Goal: Task Accomplishment & Management: Manage account settings

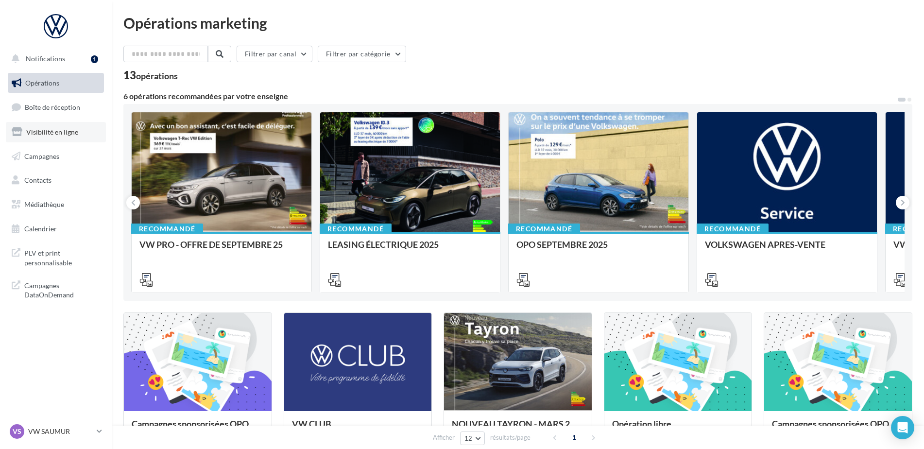
click at [51, 136] on link "Visibilité en ligne" at bounding box center [56, 132] width 100 height 20
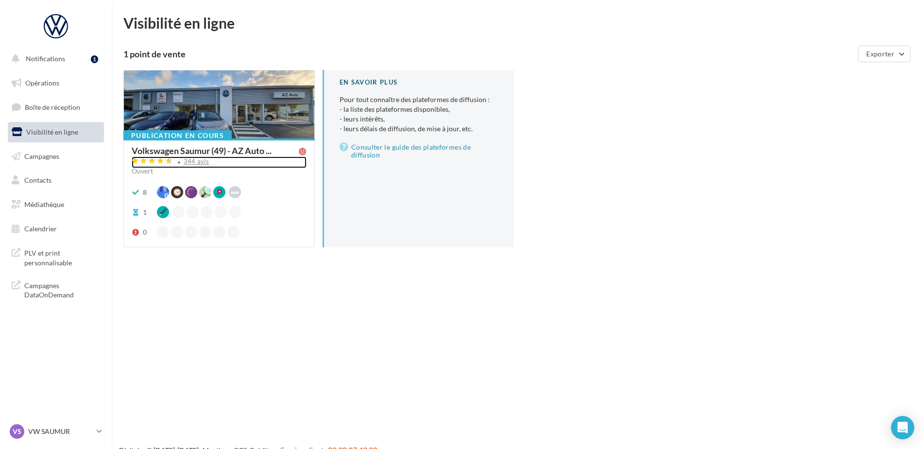
click at [203, 158] on div "344 avis" at bounding box center [197, 161] width 26 height 6
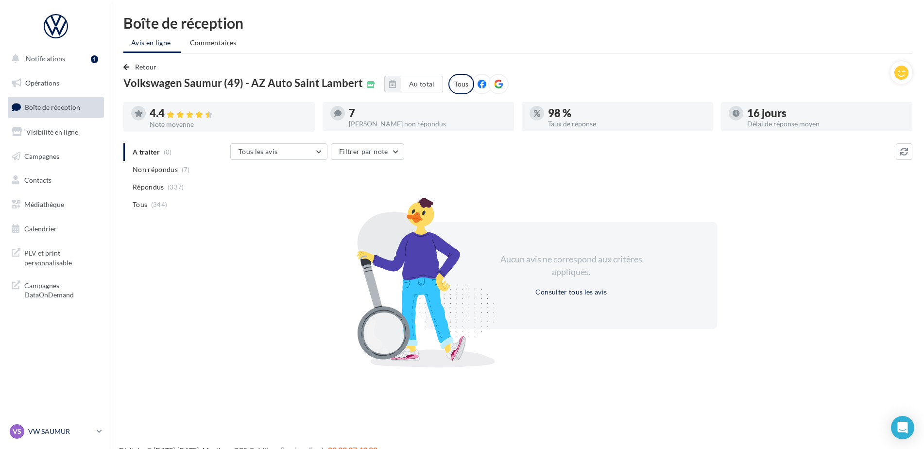
click at [79, 430] on p "VW SAUMUR" at bounding box center [60, 432] width 65 height 10
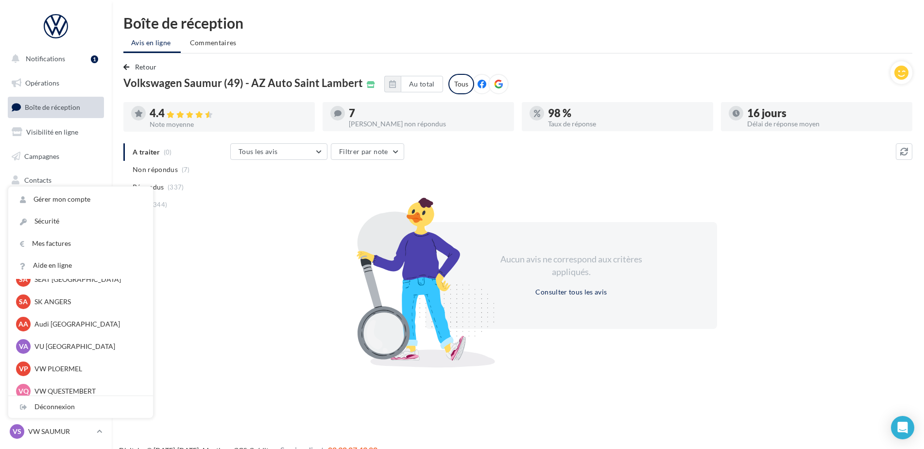
scroll to position [89, 0]
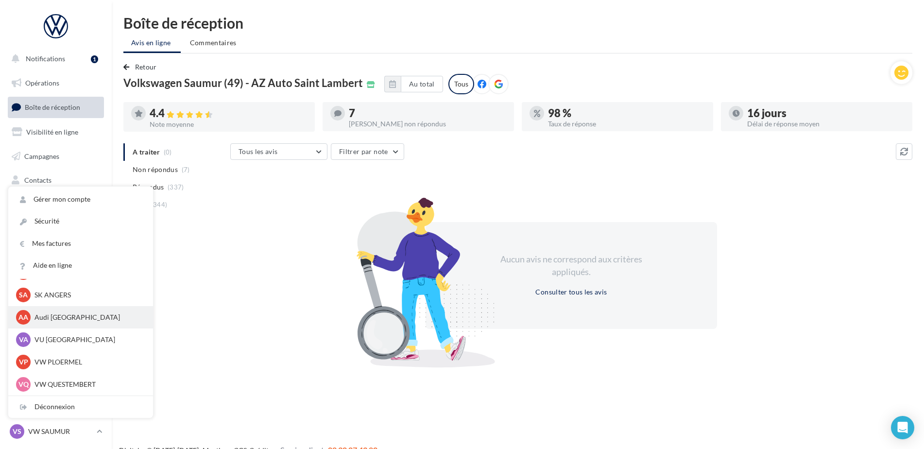
click at [72, 322] on p "Audi [GEOGRAPHIC_DATA]" at bounding box center [88, 317] width 107 height 10
